Goal: Task Accomplishment & Management: Manage account settings

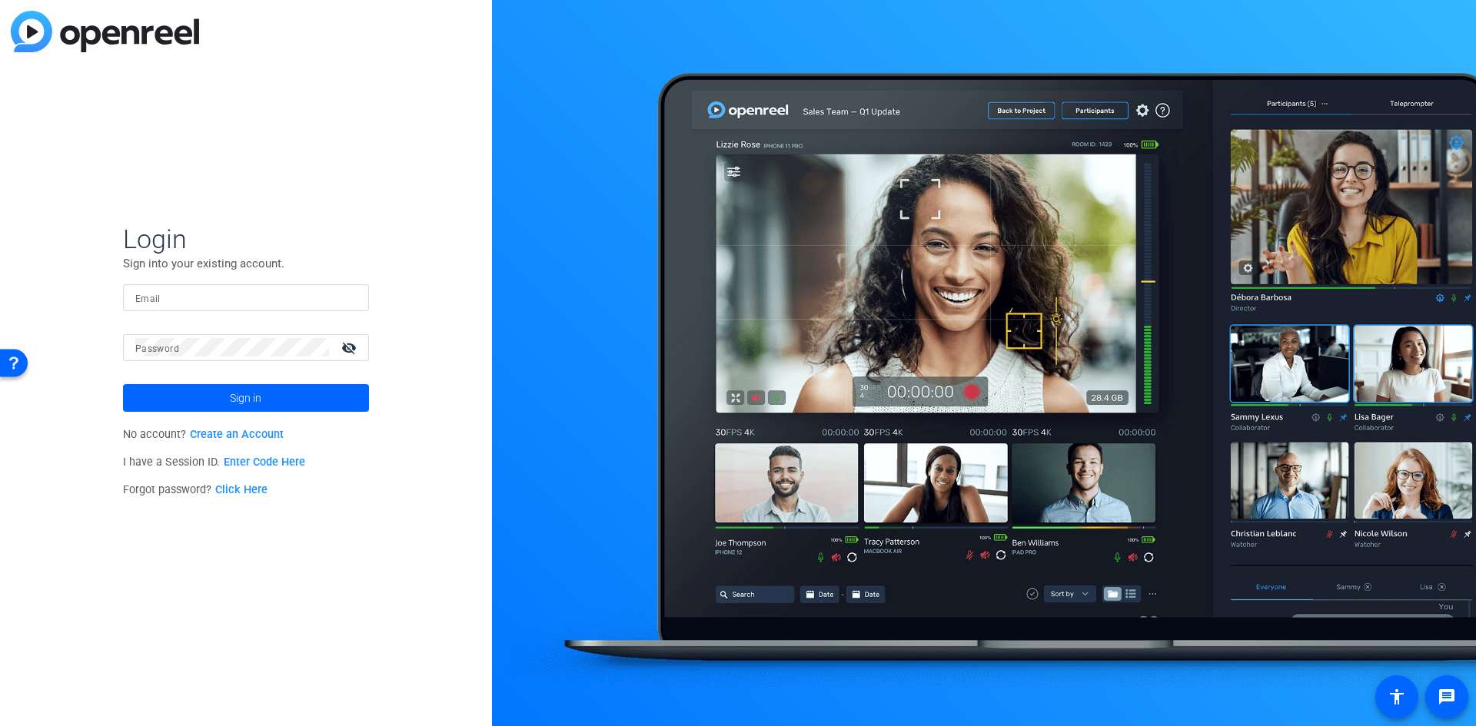
click at [205, 289] on input "Email" at bounding box center [245, 297] width 221 height 18
type input "[PERSON_NAME][EMAIL_ADDRESS][PERSON_NAME][DOMAIN_NAME]"
click at [123, 384] on button "Sign in" at bounding box center [246, 398] width 246 height 28
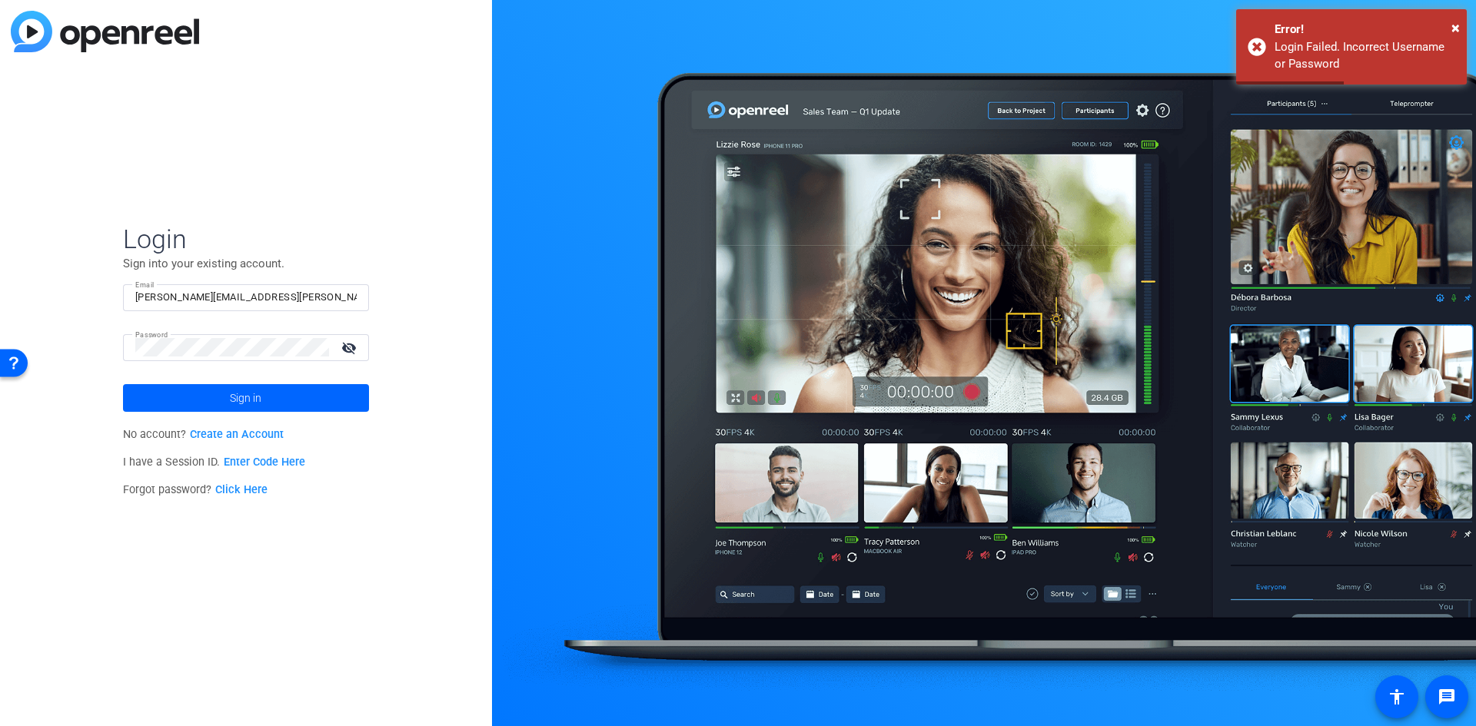
click at [347, 350] on mat-icon "visibility_off" at bounding box center [350, 348] width 37 height 22
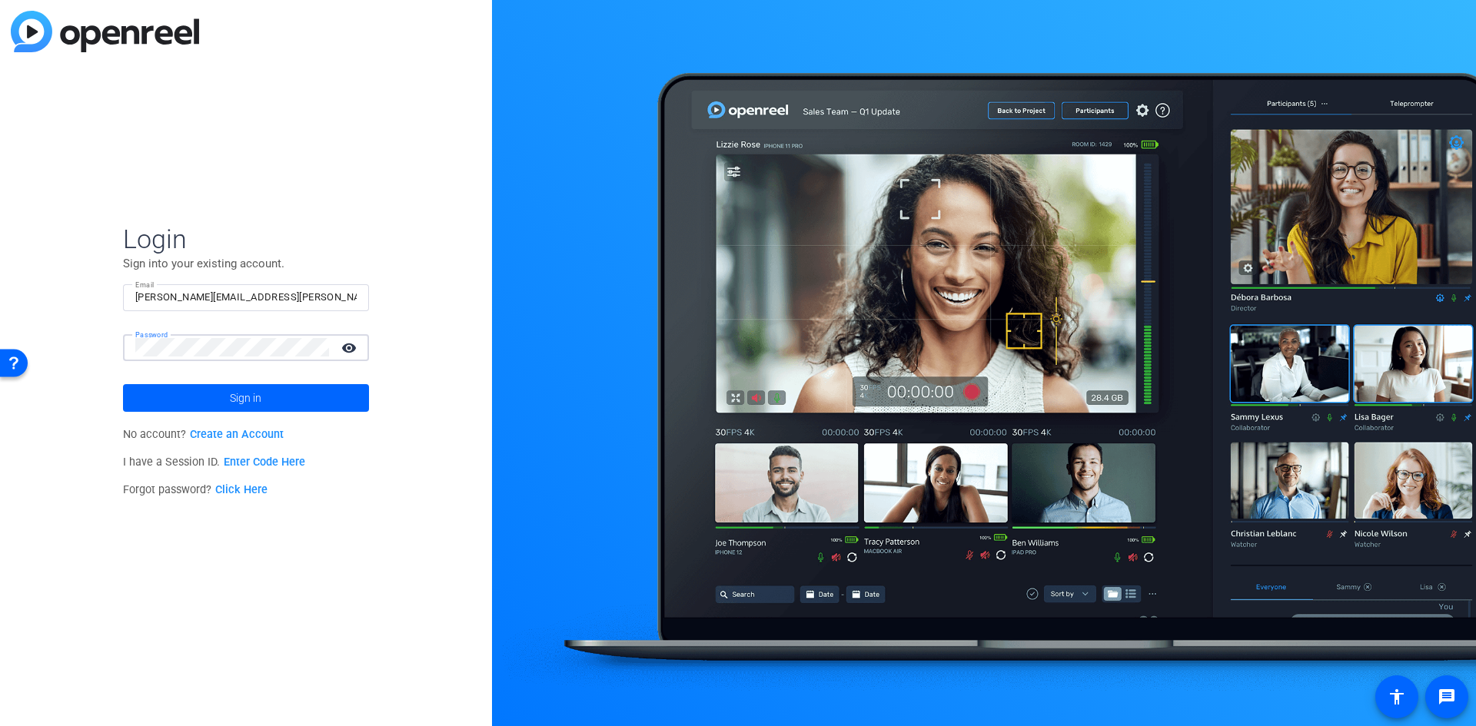
click at [123, 384] on button "Sign in" at bounding box center [246, 398] width 246 height 28
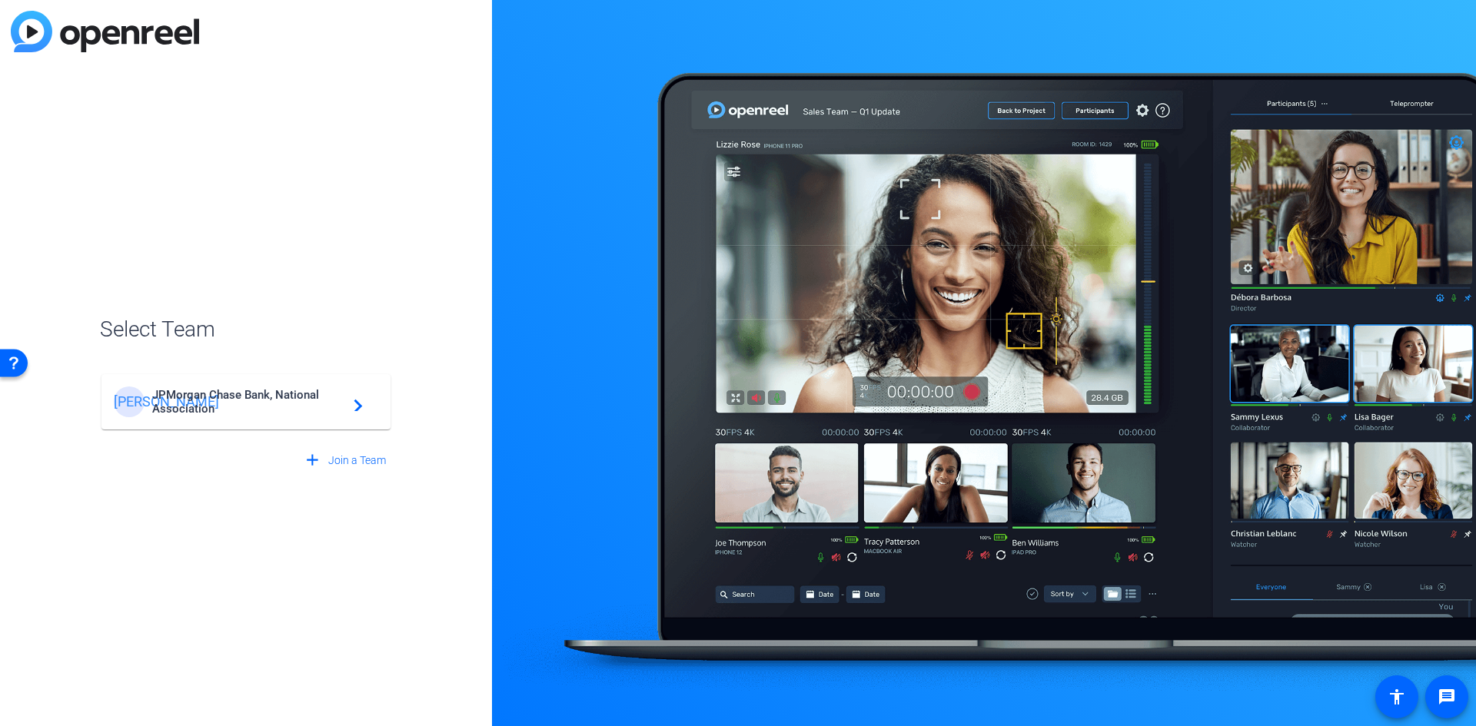
click at [294, 408] on span "JPMorgan Chase Bank, National Association" at bounding box center [248, 402] width 192 height 28
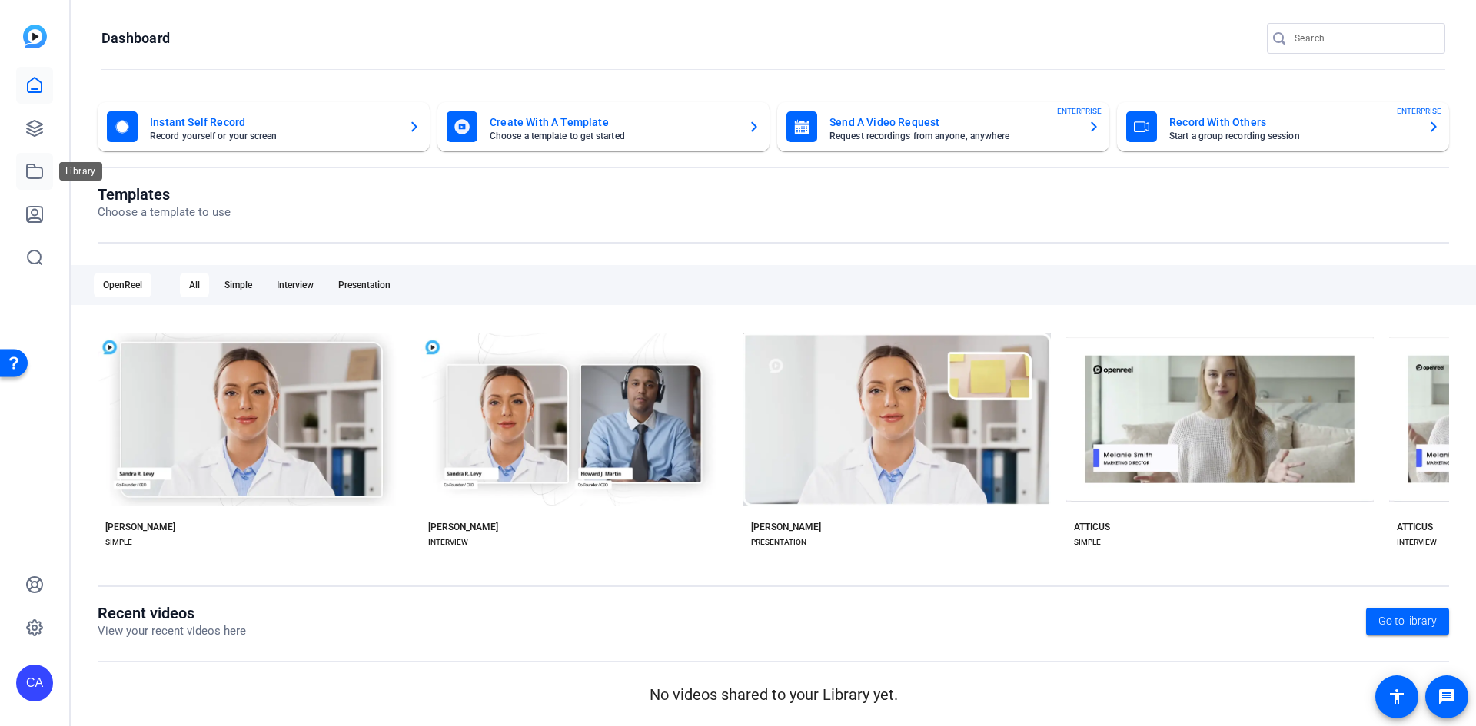
click at [34, 178] on icon at bounding box center [34, 171] width 15 height 14
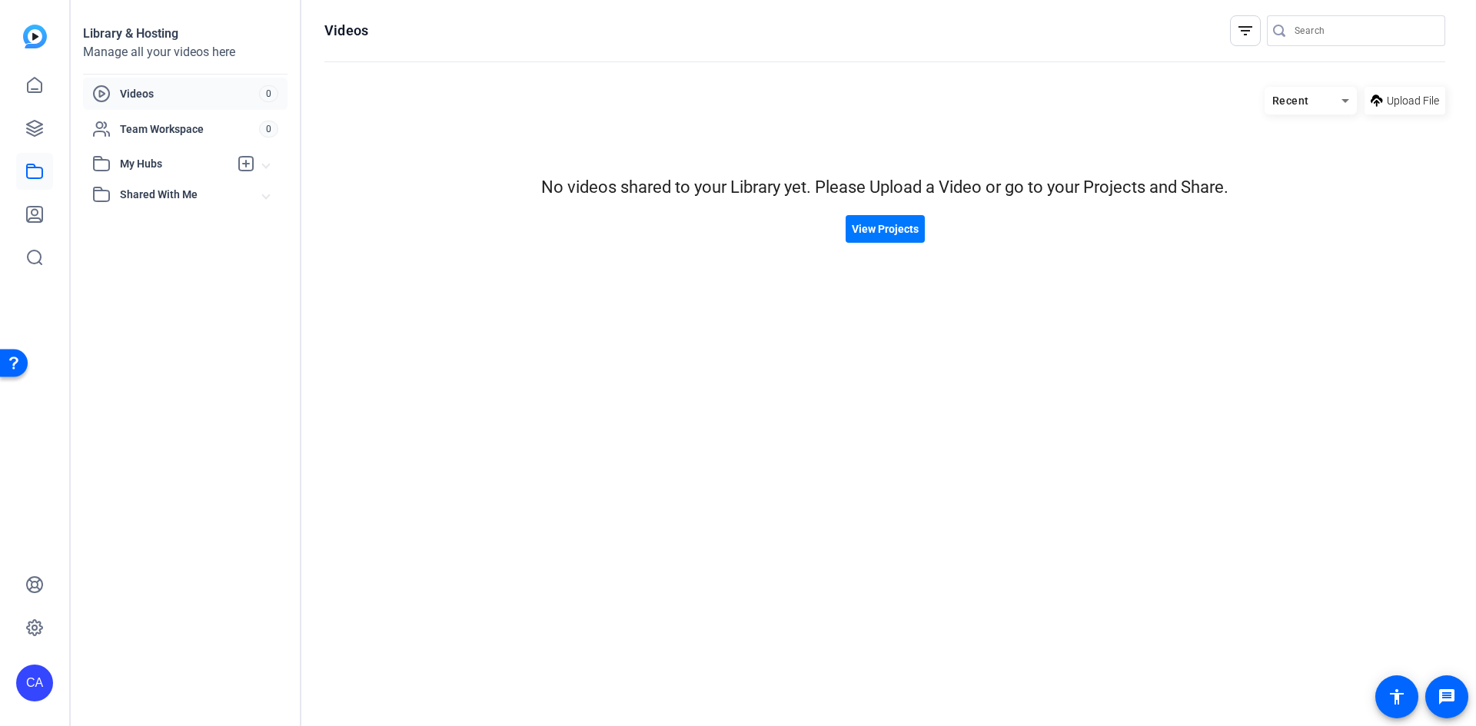
click at [1183, 355] on hosting-listing "Recent Upload File No videos shared to your Library yet. Please Upload a Video …" at bounding box center [884, 391] width 1121 height 624
